Goal: Task Accomplishment & Management: Manage account settings

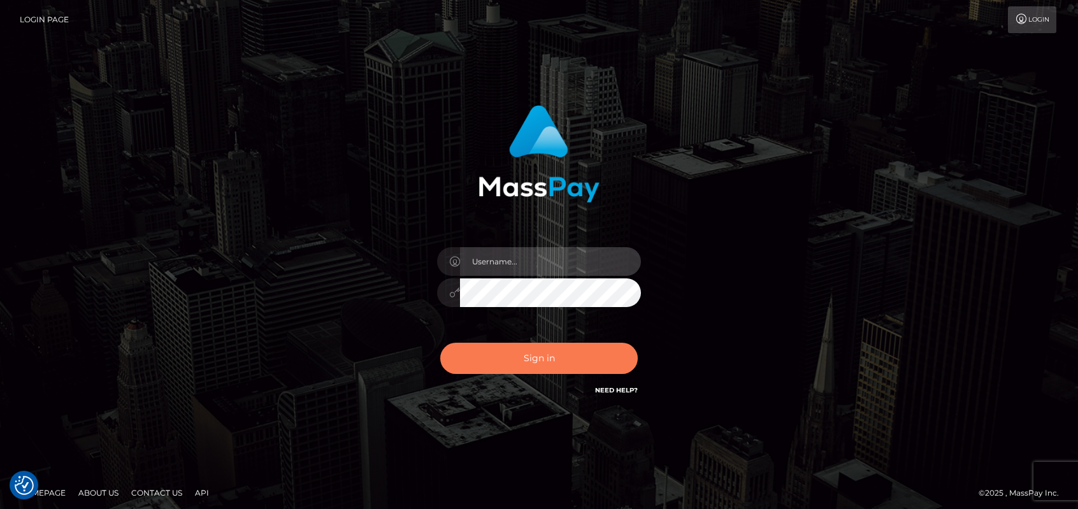
type input "emmy.navach"
click at [499, 360] on button "Sign in" at bounding box center [538, 358] width 197 height 31
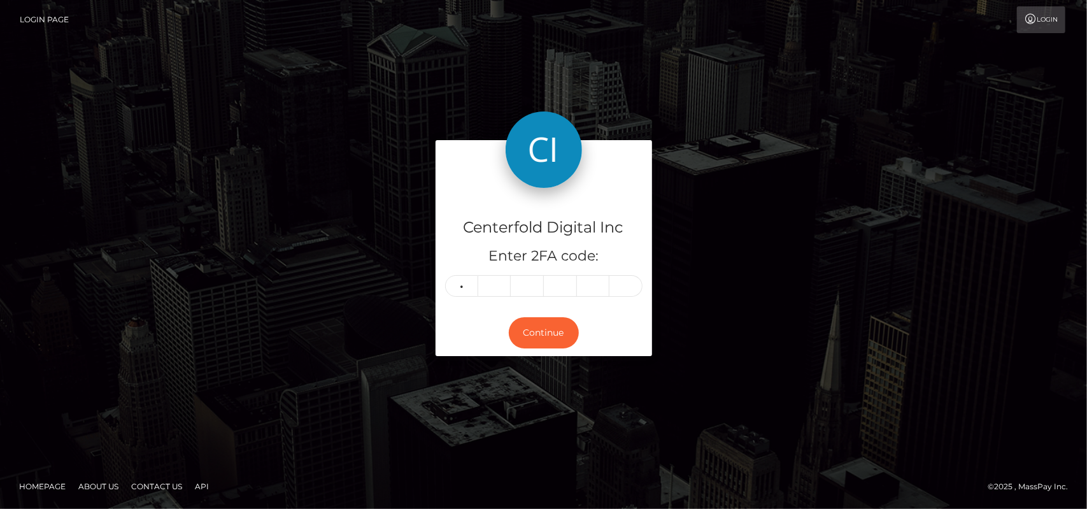
type input "7"
type input "3"
type input "4"
type input "6"
type input "8"
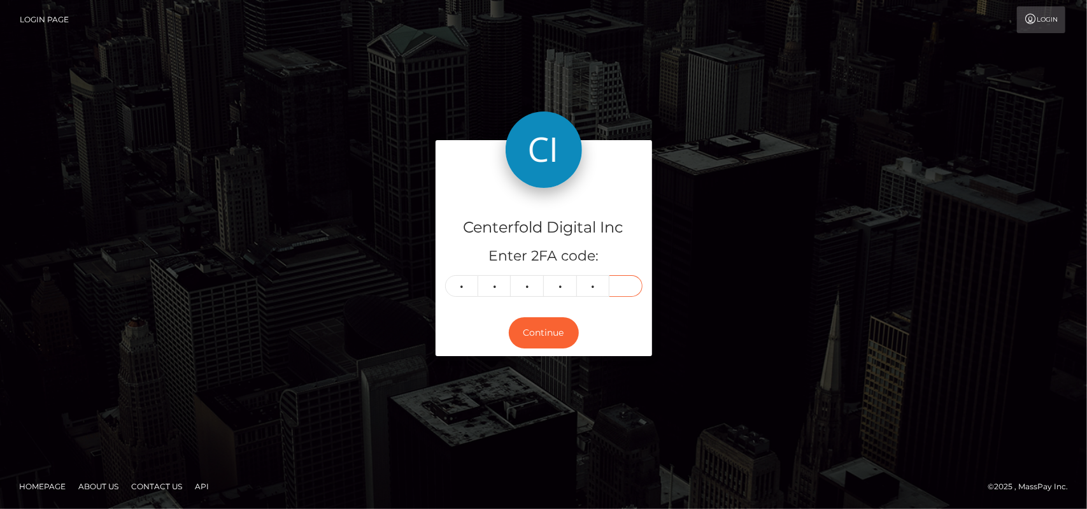
type input "2"
